Goal: Task Accomplishment & Management: Complete application form

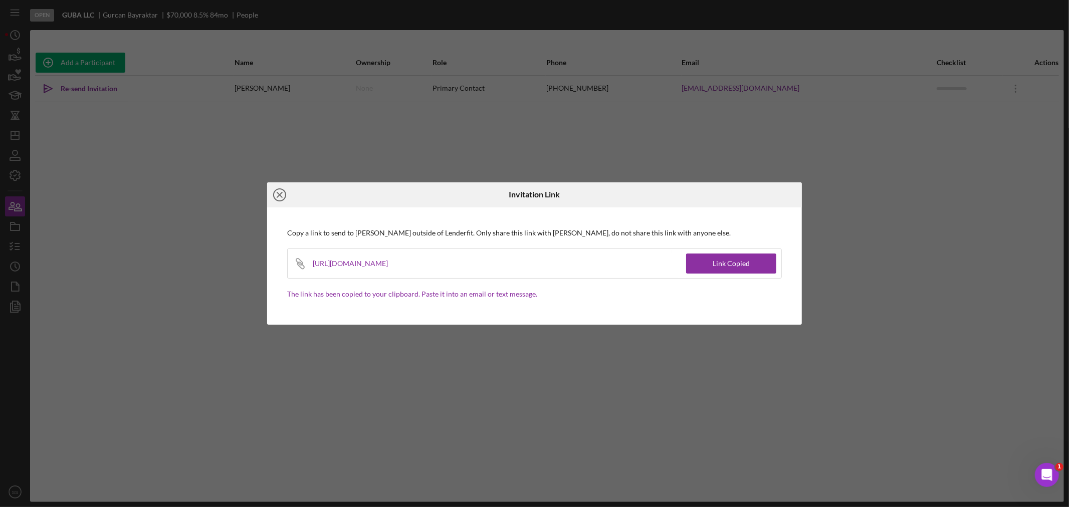
click at [276, 191] on icon "Icon/Close" at bounding box center [279, 194] width 25 height 25
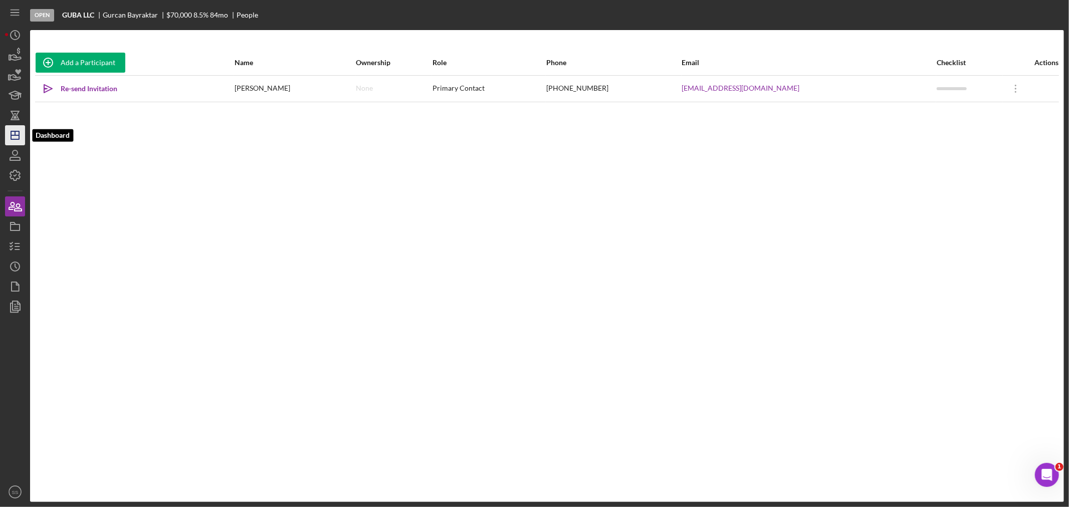
click at [12, 136] on icon "Icon/Dashboard" at bounding box center [15, 135] width 25 height 25
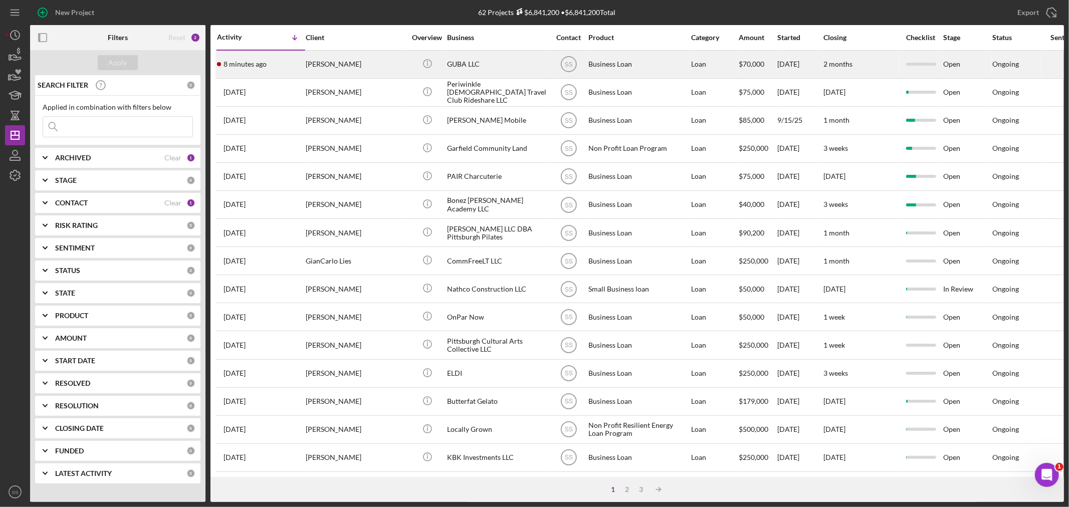
click at [322, 64] on div "[PERSON_NAME]" at bounding box center [356, 64] width 100 height 27
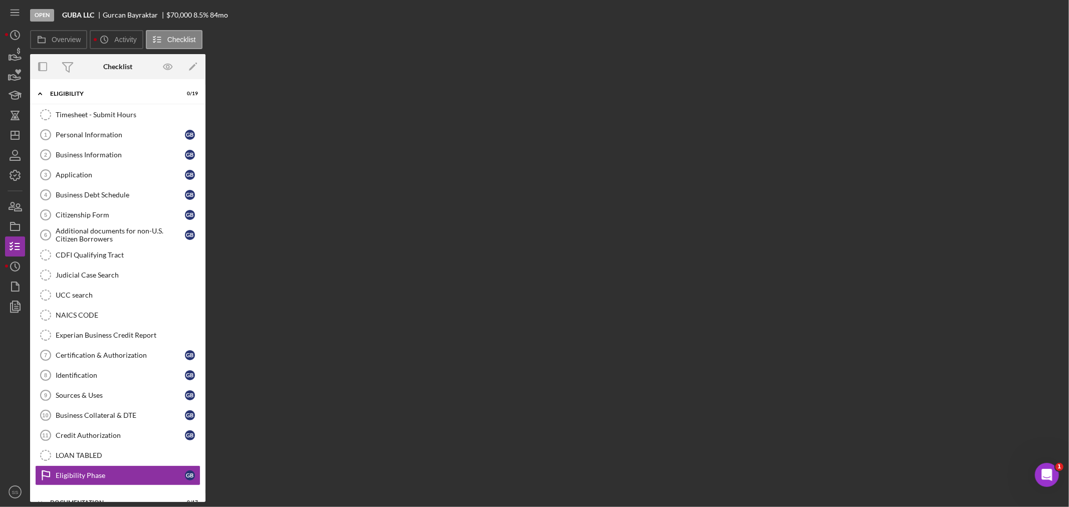
scroll to position [41, 0]
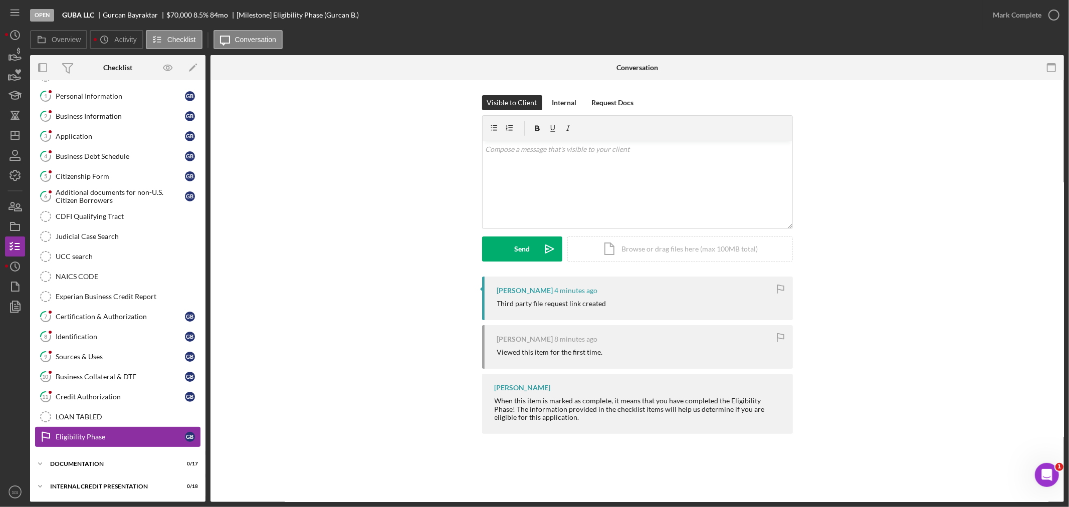
click at [80, 441] on div "Eligibility Phase" at bounding box center [120, 437] width 129 height 8
click at [1054, 19] on icon "button" at bounding box center [1053, 15] width 25 height 25
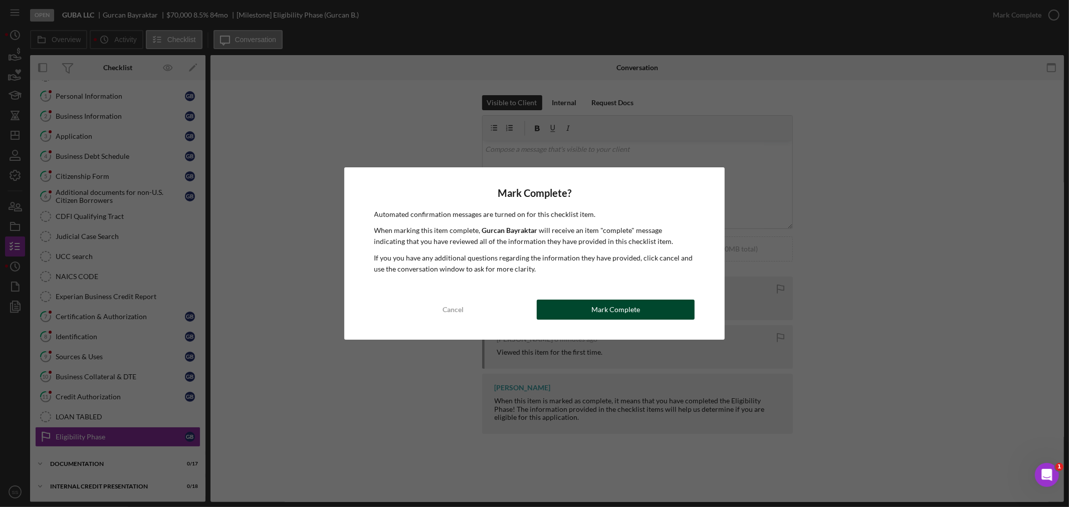
click at [569, 306] on button "Mark Complete" at bounding box center [616, 310] width 158 height 20
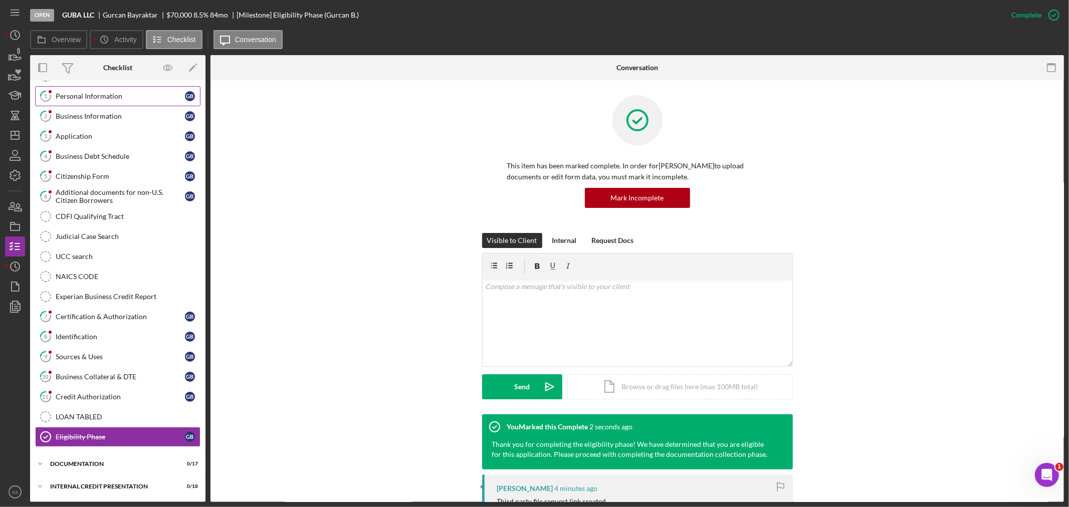
click at [80, 94] on div "Personal Information" at bounding box center [120, 96] width 129 height 8
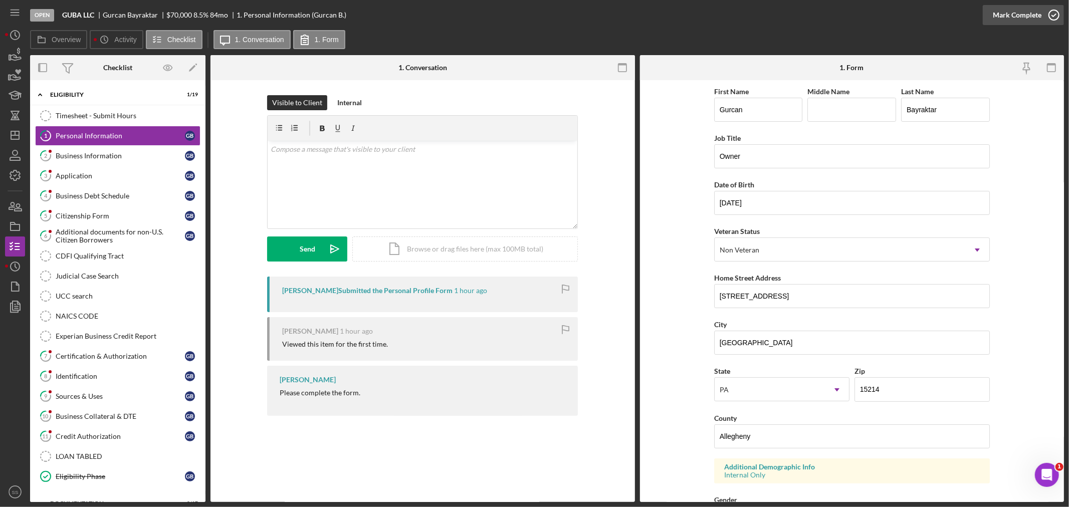
click at [1056, 16] on icon "button" at bounding box center [1053, 15] width 25 height 25
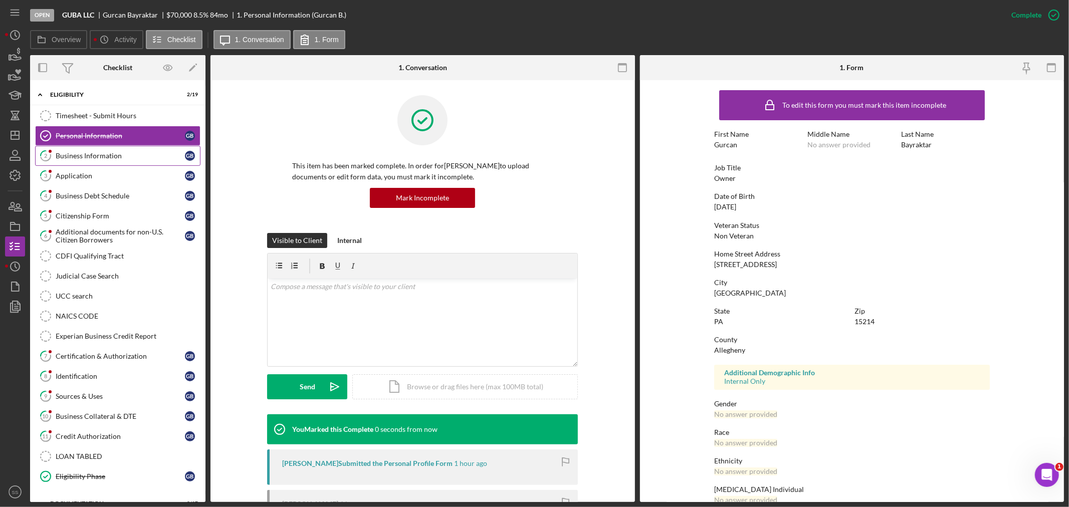
click at [58, 154] on div "Business Information" at bounding box center [120, 156] width 129 height 8
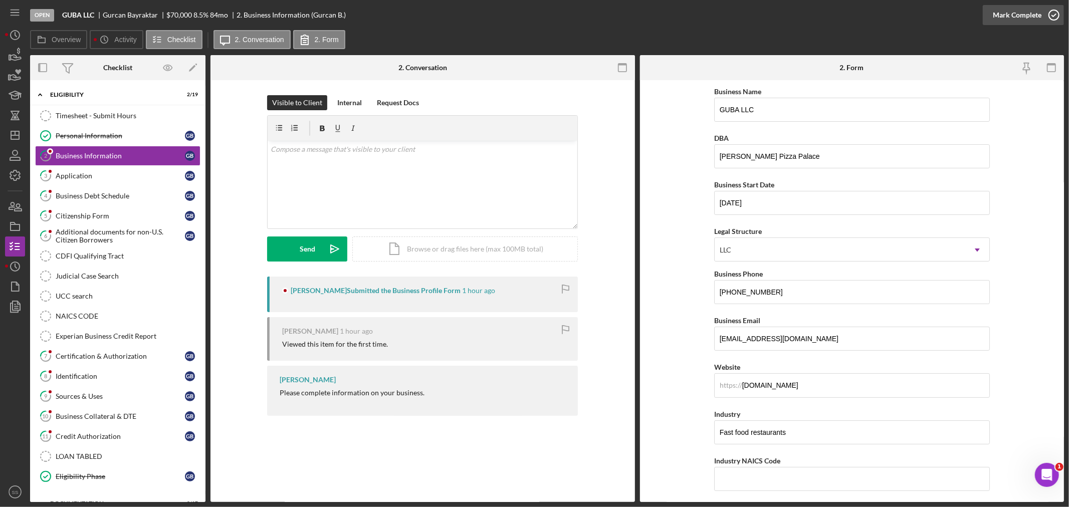
click at [1053, 15] on icon "button" at bounding box center [1053, 15] width 25 height 25
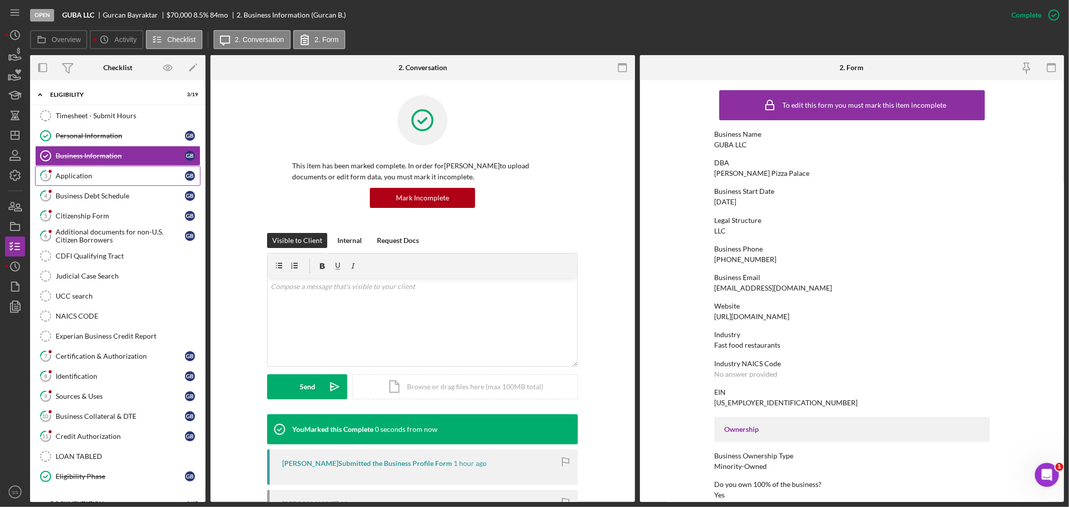
click at [89, 177] on div "Application" at bounding box center [120, 176] width 129 height 8
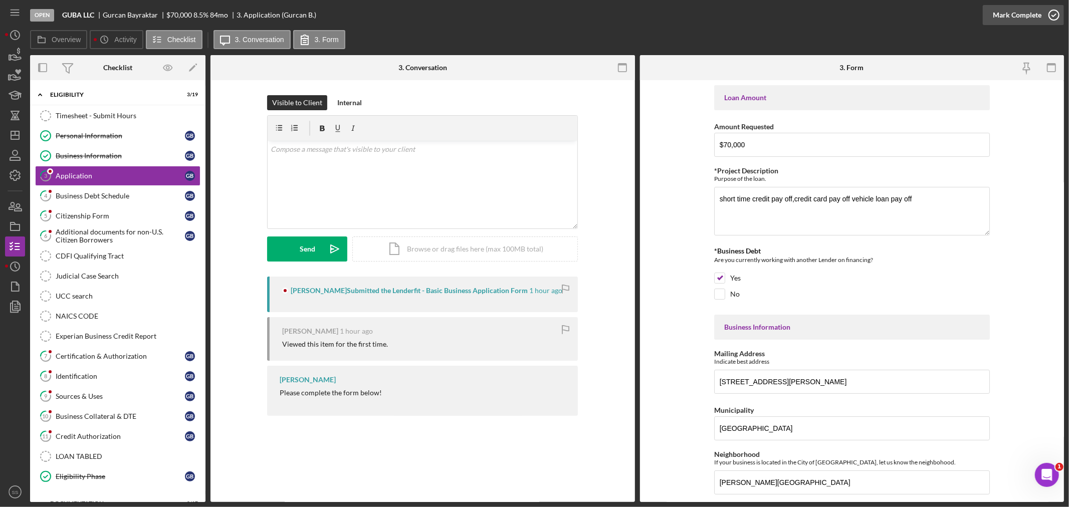
click at [1049, 16] on icon "button" at bounding box center [1053, 15] width 25 height 25
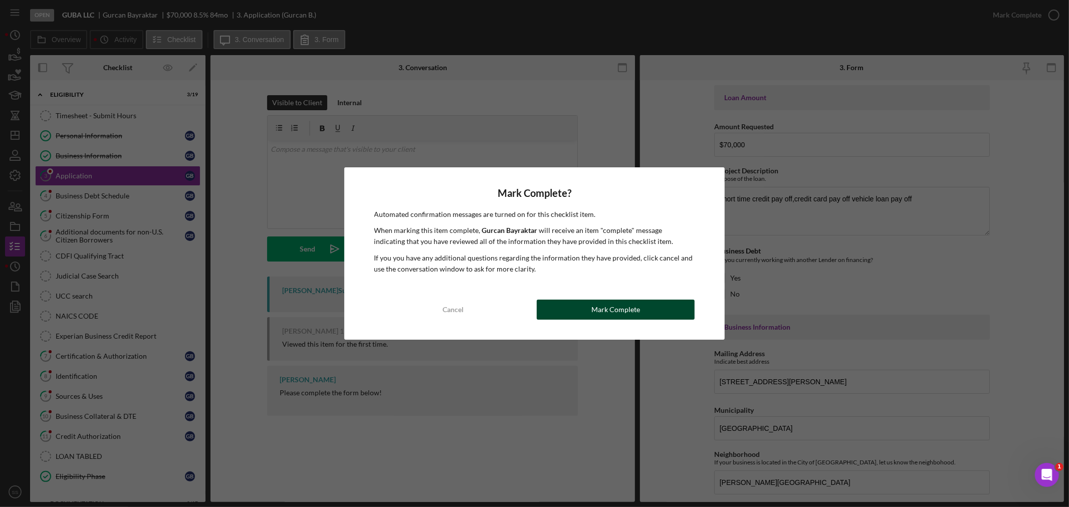
click at [582, 316] on button "Mark Complete" at bounding box center [616, 310] width 158 height 20
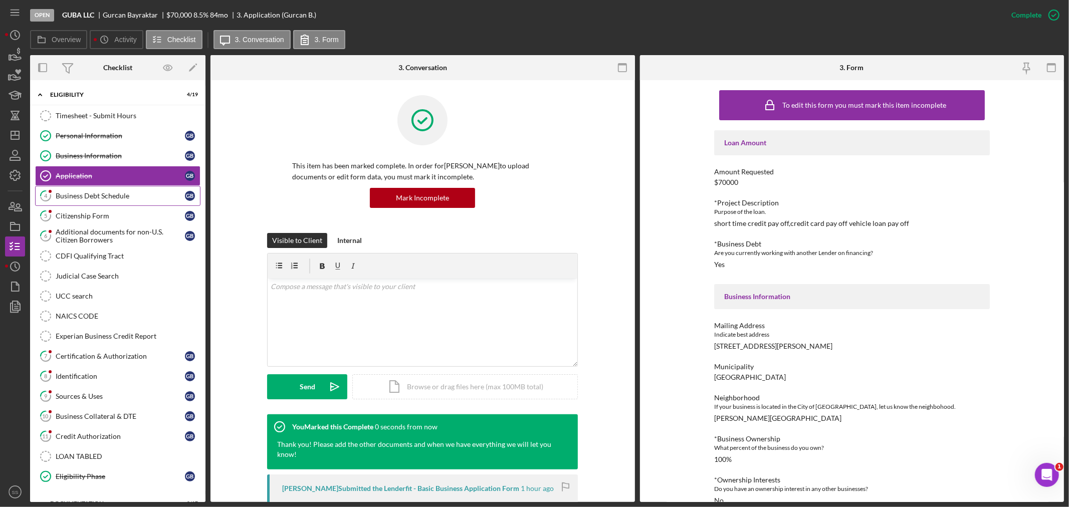
click at [122, 199] on div "Business Debt Schedule" at bounding box center [120, 196] width 129 height 8
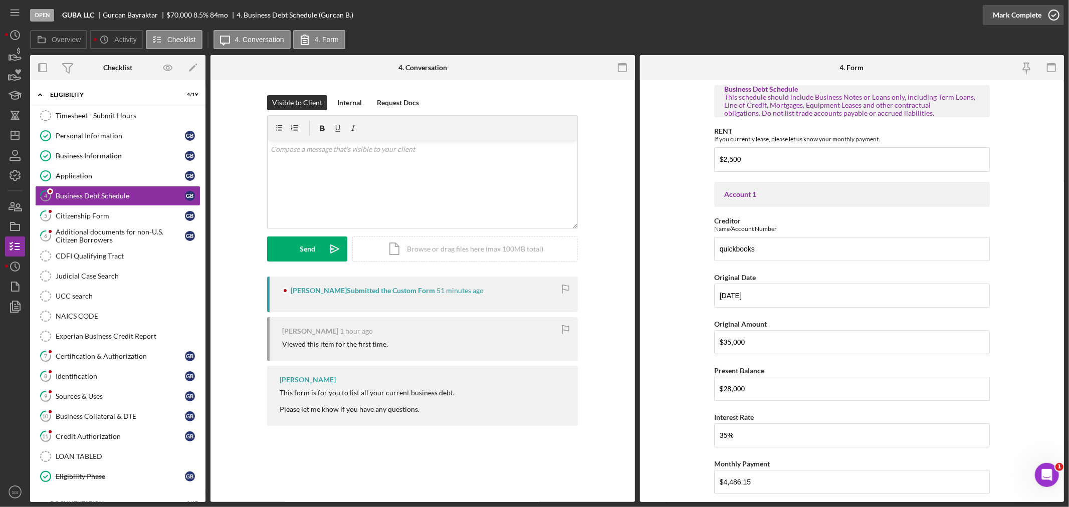
click at [1059, 14] on icon "button" at bounding box center [1053, 15] width 25 height 25
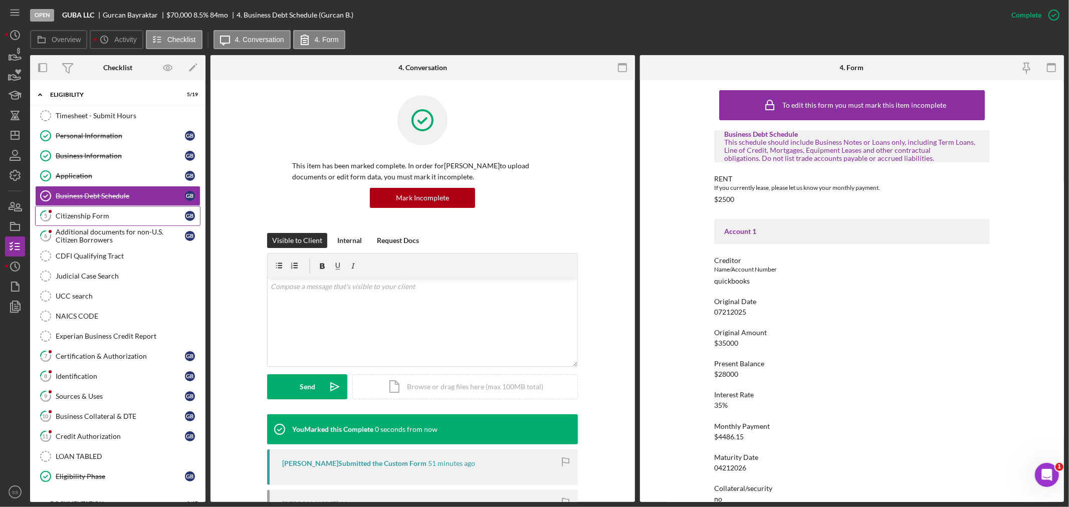
click at [103, 214] on div "Citizenship Form" at bounding box center [120, 216] width 129 height 8
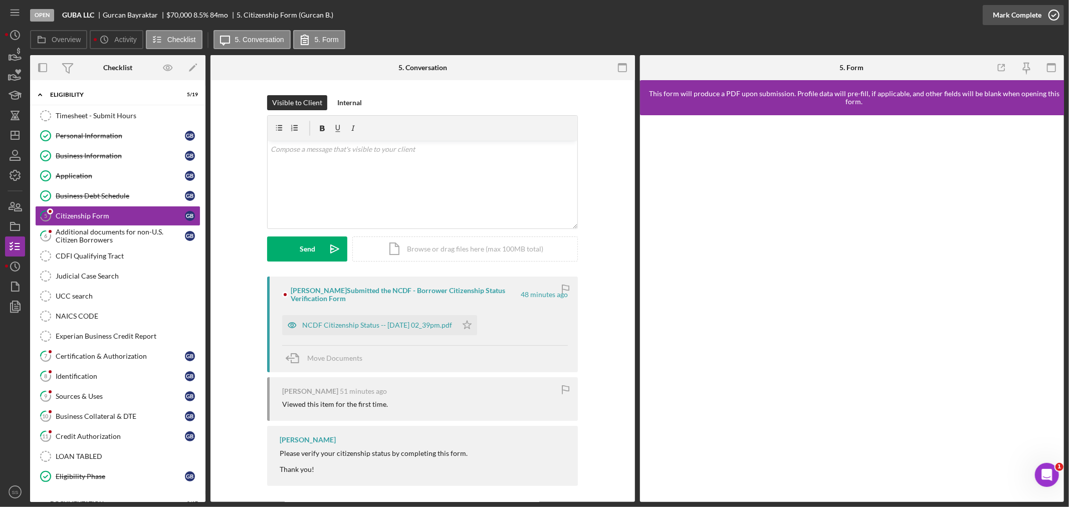
click at [1053, 12] on icon "button" at bounding box center [1053, 15] width 25 height 25
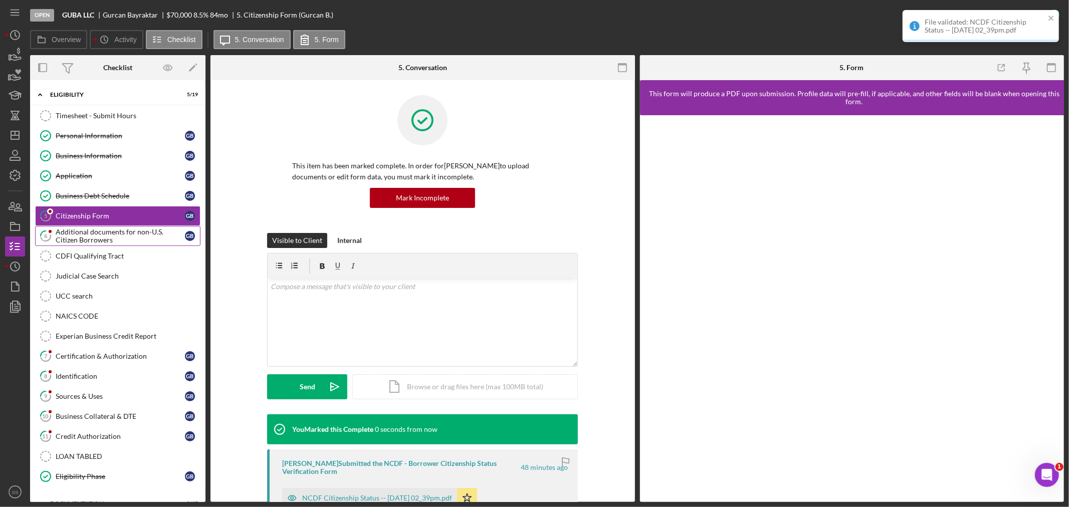
click at [85, 233] on div "Additional documents for non-U.S. Citizen Borrowers" at bounding box center [120, 236] width 129 height 16
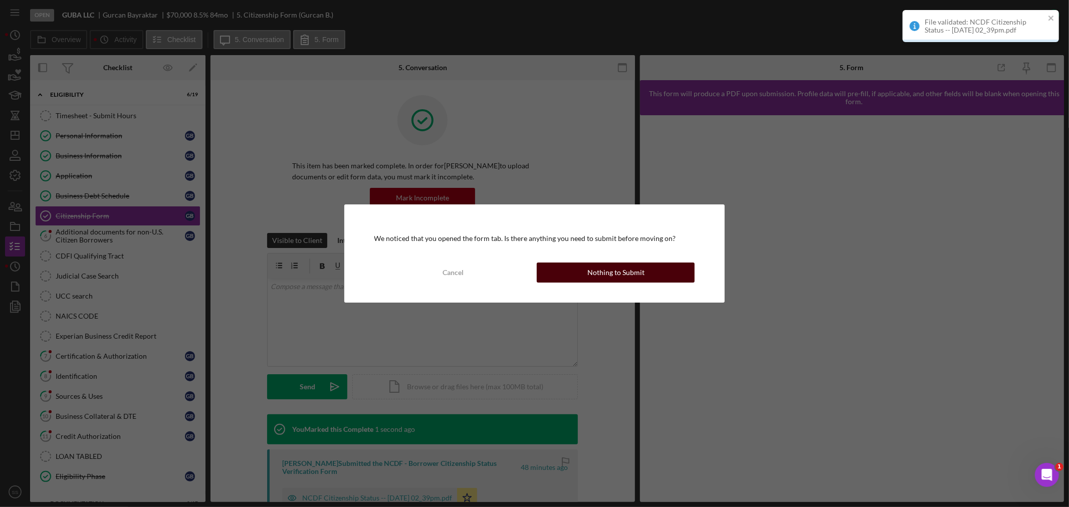
click at [584, 274] on button "Nothing to Submit" at bounding box center [616, 273] width 158 height 20
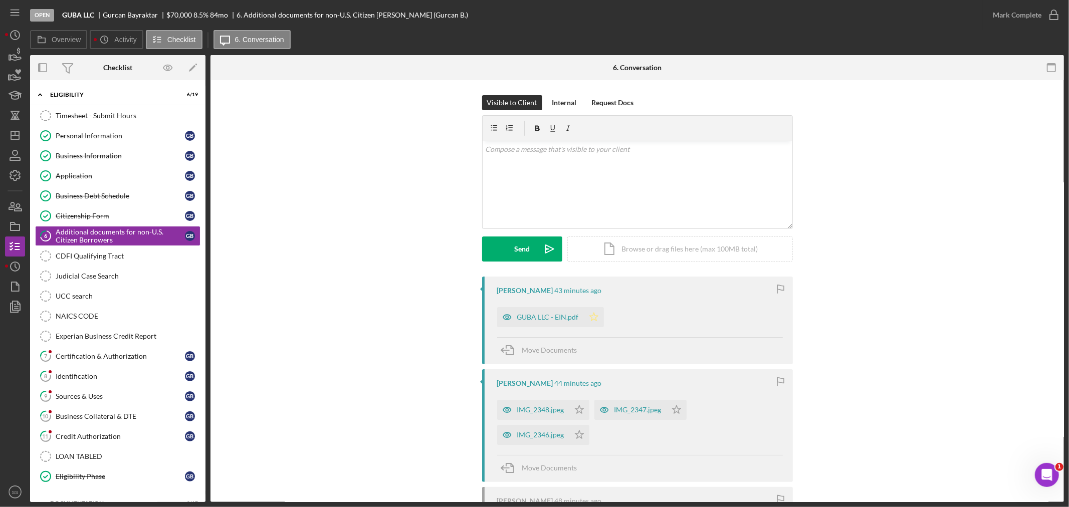
click at [592, 316] on polygon "button" at bounding box center [593, 317] width 9 height 8
click at [573, 411] on icon "Icon/Star" at bounding box center [579, 410] width 20 height 20
click at [576, 437] on icon "Icon/Star" at bounding box center [579, 435] width 20 height 20
click at [673, 408] on polygon "button" at bounding box center [676, 409] width 9 height 8
click at [1054, 15] on icon "button" at bounding box center [1053, 15] width 25 height 25
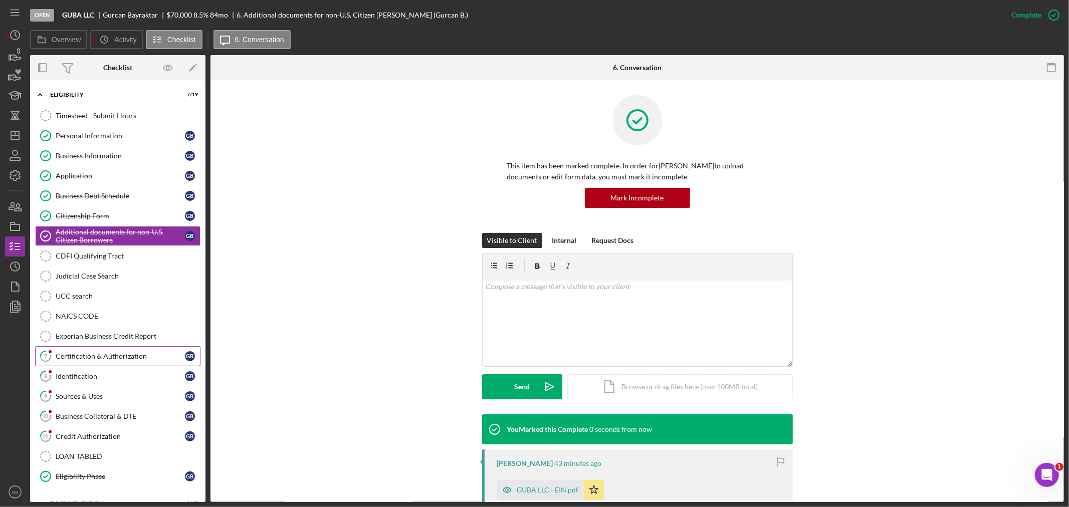
click at [58, 356] on div "Certification & Authorization" at bounding box center [120, 356] width 129 height 8
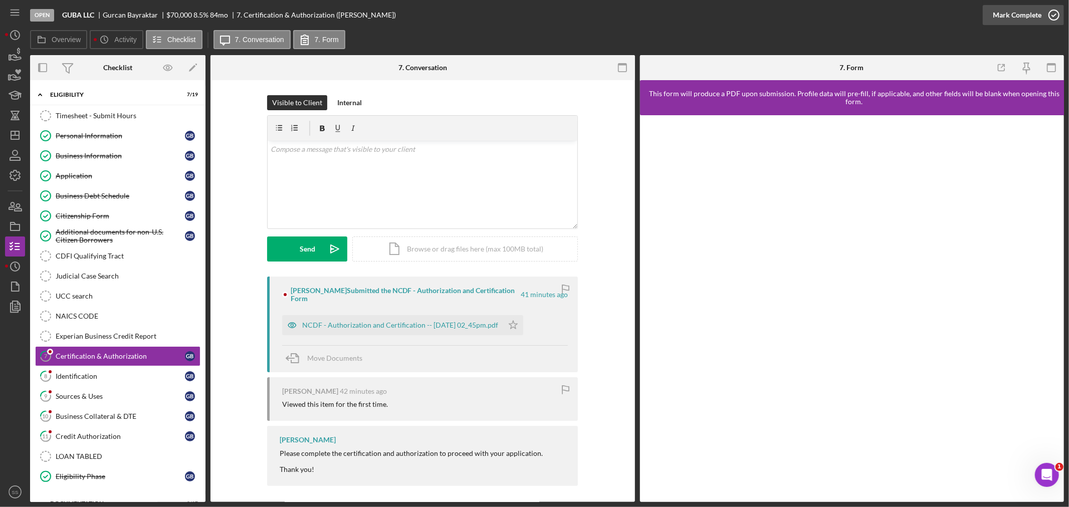
click at [1051, 18] on icon "button" at bounding box center [1053, 15] width 25 height 25
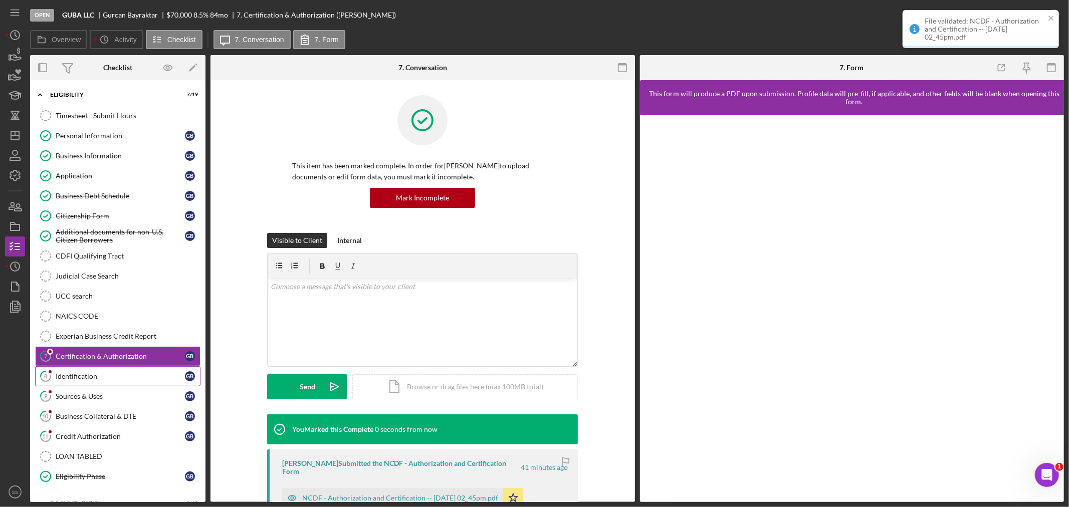
click at [101, 378] on div "Identification" at bounding box center [120, 376] width 129 height 8
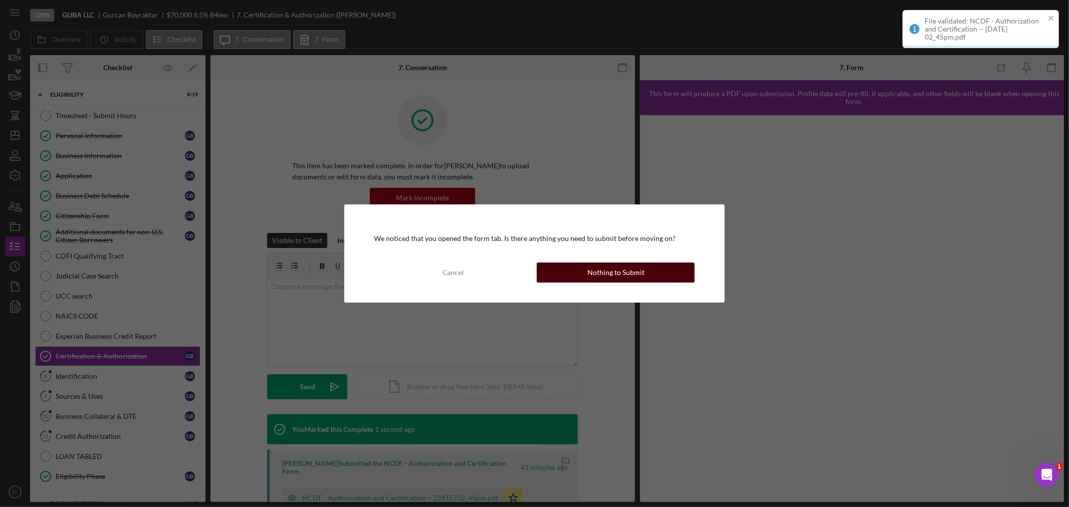
click at [655, 276] on button "Nothing to Submit" at bounding box center [616, 273] width 158 height 20
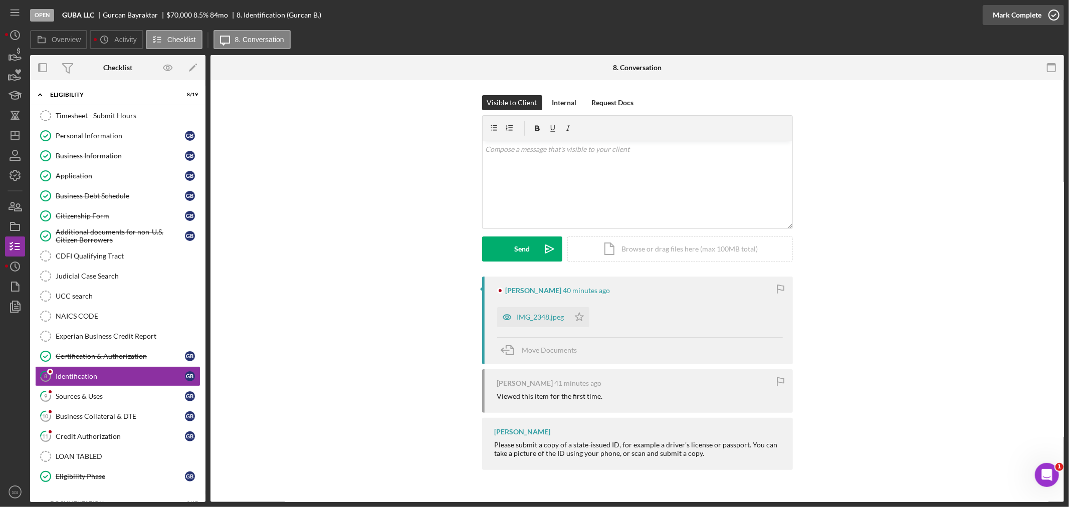
click at [1048, 17] on icon "button" at bounding box center [1053, 15] width 25 height 25
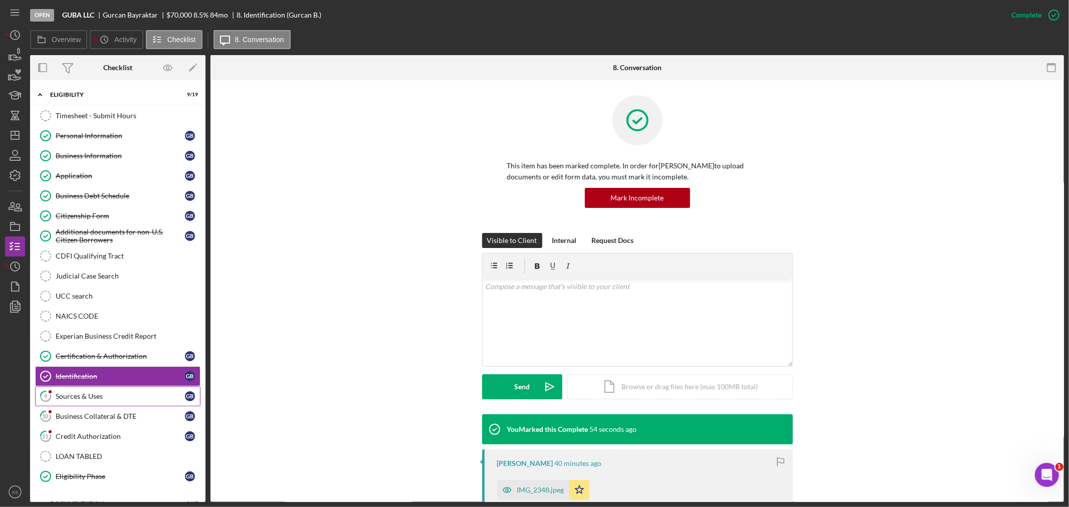
click at [91, 393] on div "Sources & Uses" at bounding box center [120, 396] width 129 height 8
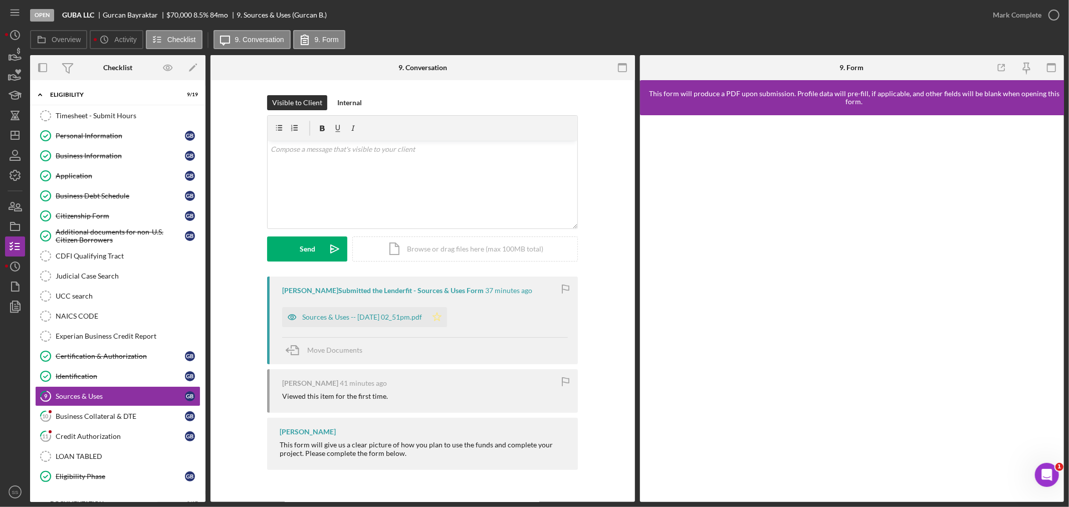
click at [441, 316] on polygon "button" at bounding box center [437, 317] width 9 height 8
click at [112, 414] on div "Business Collateral & DTE" at bounding box center [120, 416] width 129 height 8
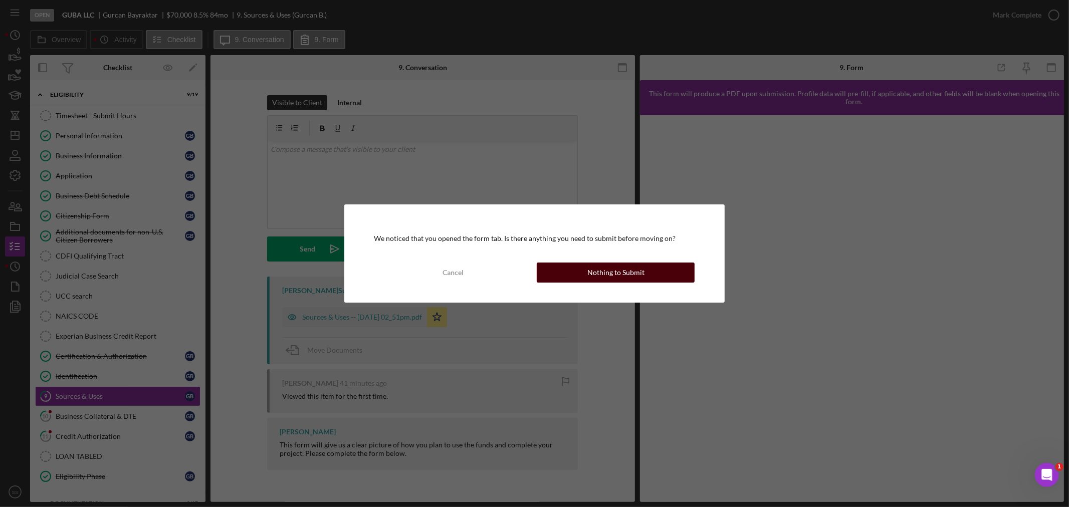
click at [578, 272] on button "Nothing to Submit" at bounding box center [616, 273] width 158 height 20
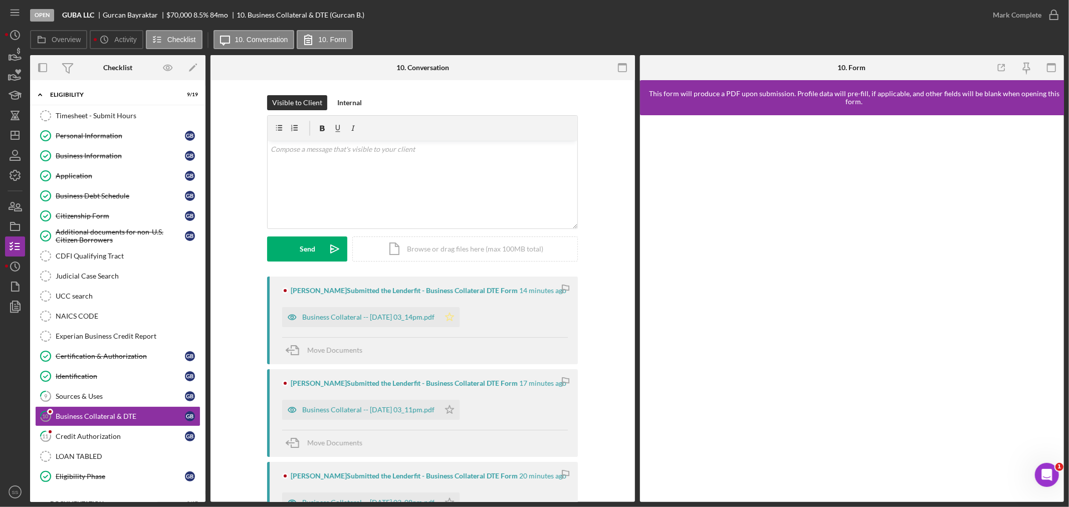
click at [454, 320] on polygon "button" at bounding box center [449, 317] width 9 height 8
click at [460, 408] on icon "Icon/Star" at bounding box center [449, 410] width 20 height 20
click at [1050, 14] on icon "button" at bounding box center [1053, 15] width 25 height 25
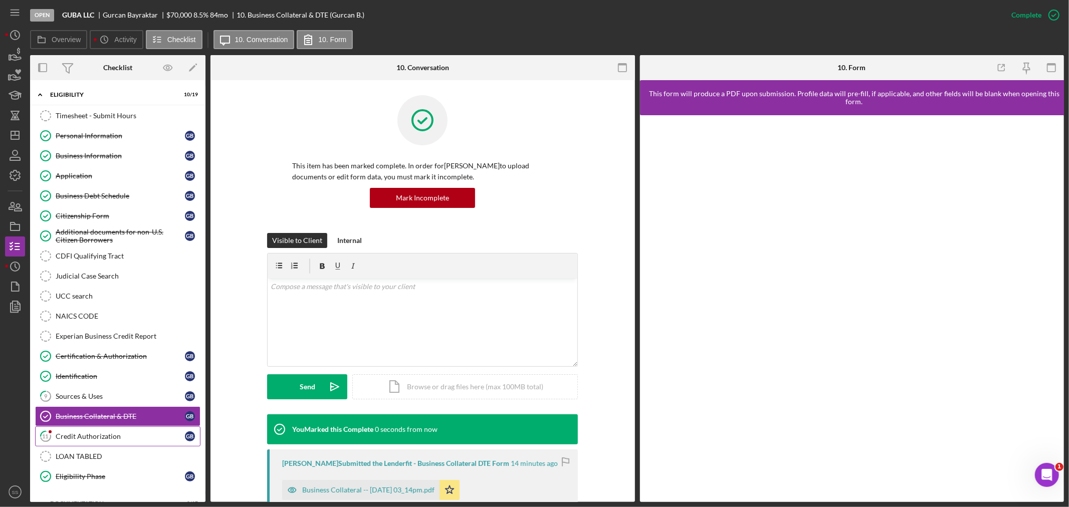
click at [112, 438] on div "Credit Authorization" at bounding box center [120, 436] width 129 height 8
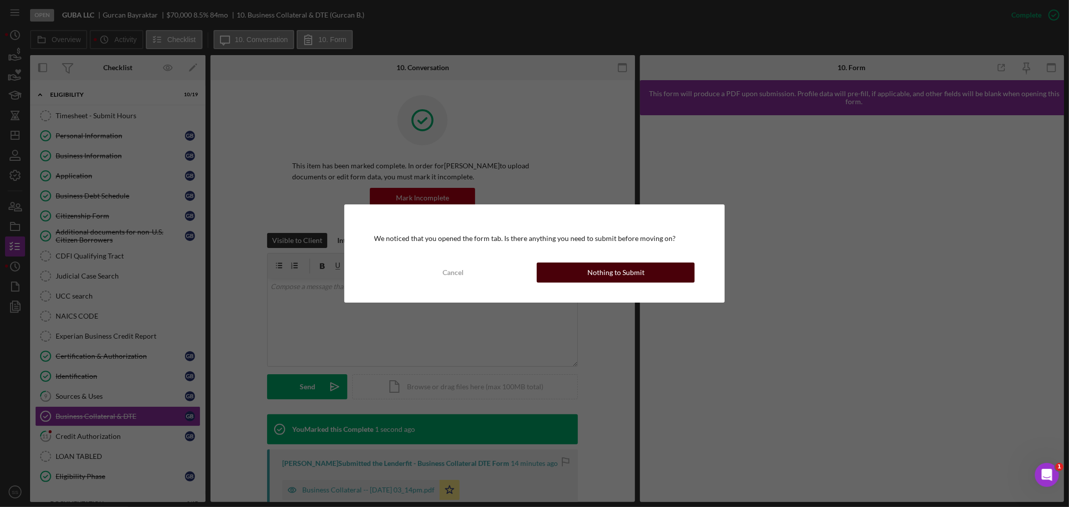
click at [609, 268] on div "Nothing to Submit" at bounding box center [615, 273] width 57 height 20
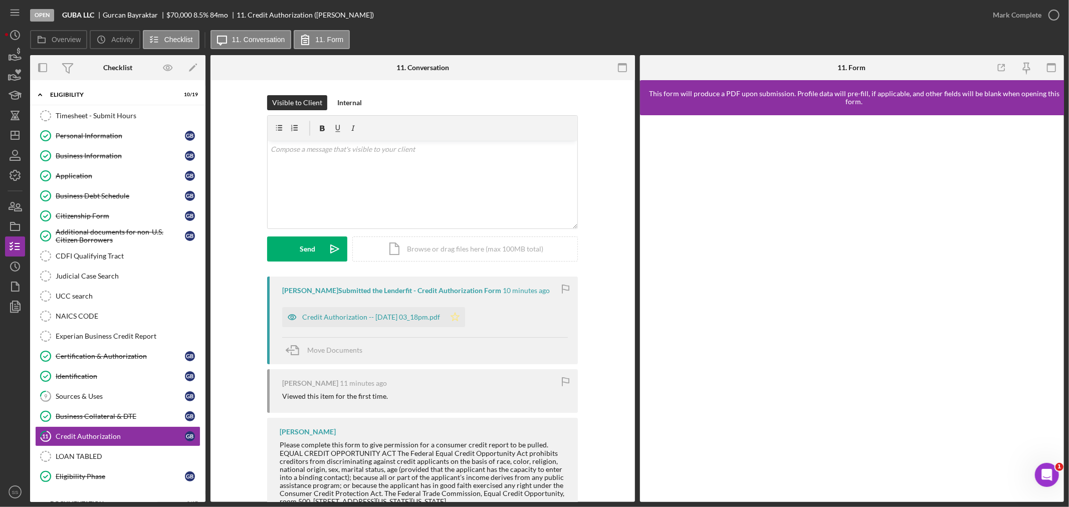
click at [465, 319] on icon "Icon/Star" at bounding box center [455, 317] width 20 height 20
click at [1058, 17] on icon "button" at bounding box center [1053, 15] width 25 height 25
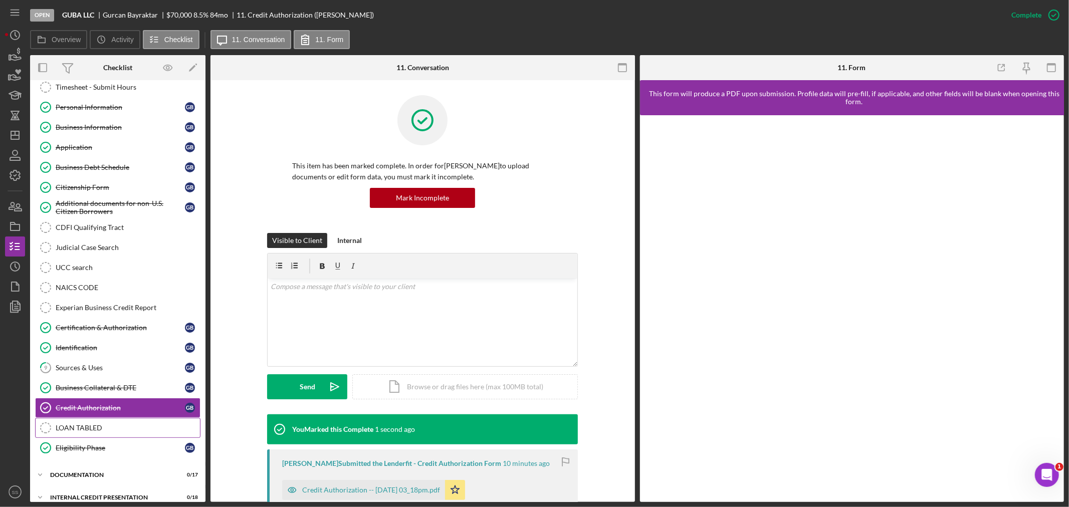
scroll to position [42, 0]
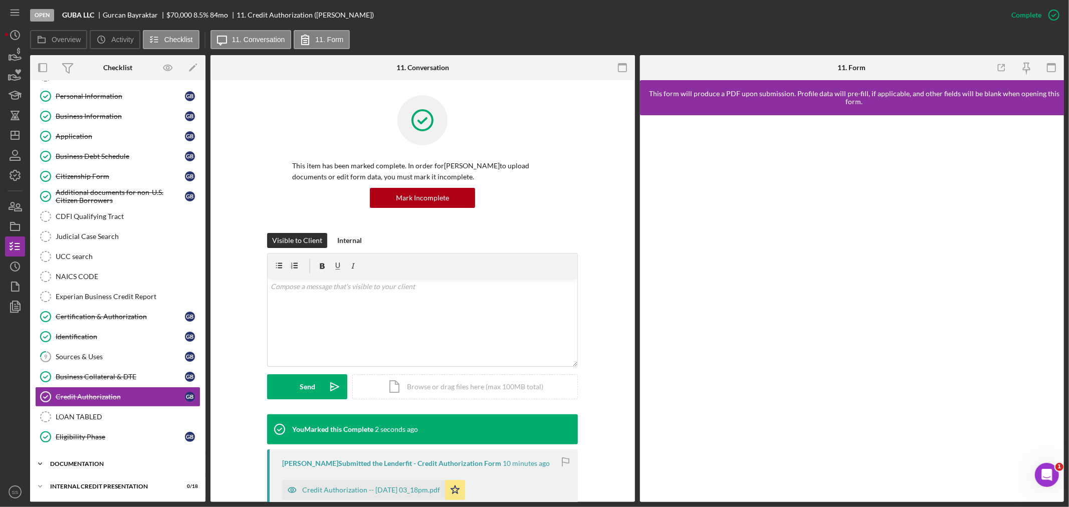
click at [82, 465] on div "documentation" at bounding box center [121, 464] width 143 height 6
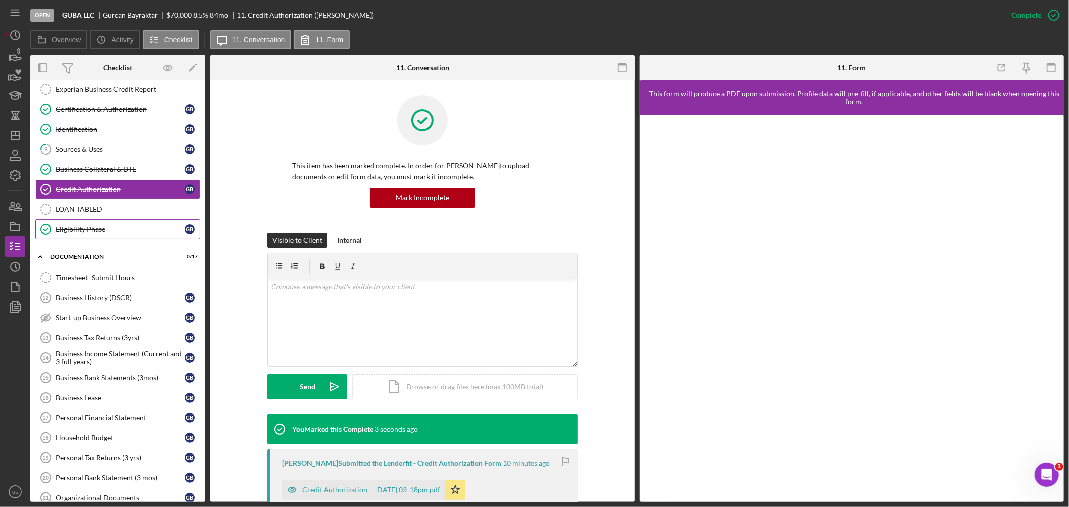
scroll to position [264, 0]
